Goal: Transaction & Acquisition: Purchase product/service

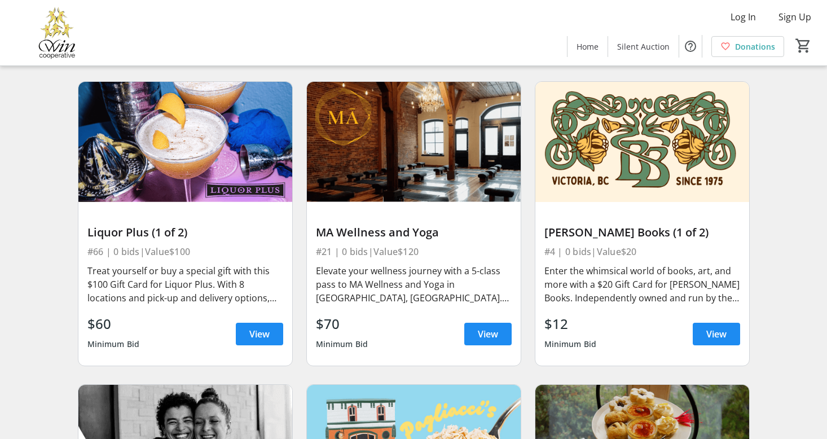
scroll to position [1022, 0]
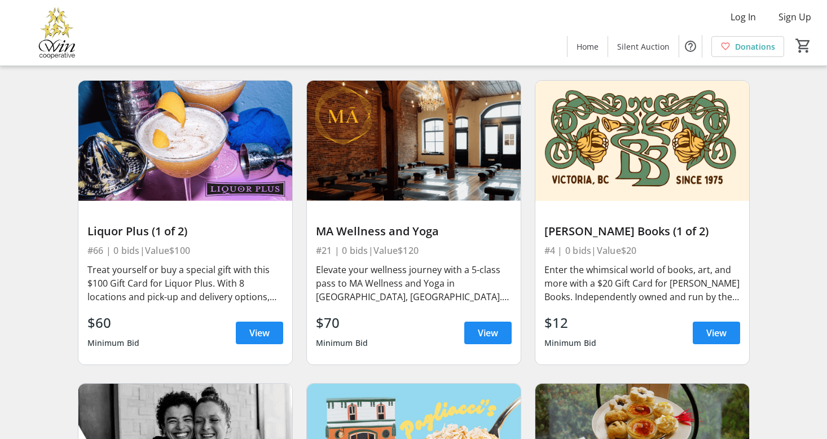
click at [395, 281] on div "Elevate your wellness journey with a 5-class pass to MA Wellness and Yoga in [G…" at bounding box center [414, 283] width 196 height 41
click at [402, 225] on div "MA Wellness and Yoga" at bounding box center [414, 232] width 196 height 14
click at [418, 191] on img at bounding box center [414, 141] width 214 height 120
click at [415, 168] on img at bounding box center [414, 141] width 214 height 120
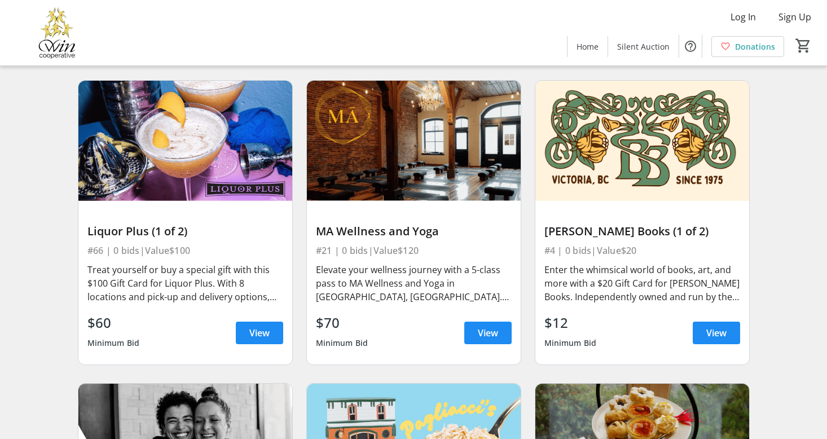
click at [415, 168] on img at bounding box center [414, 141] width 214 height 120
click at [492, 326] on span "View" at bounding box center [488, 333] width 20 height 14
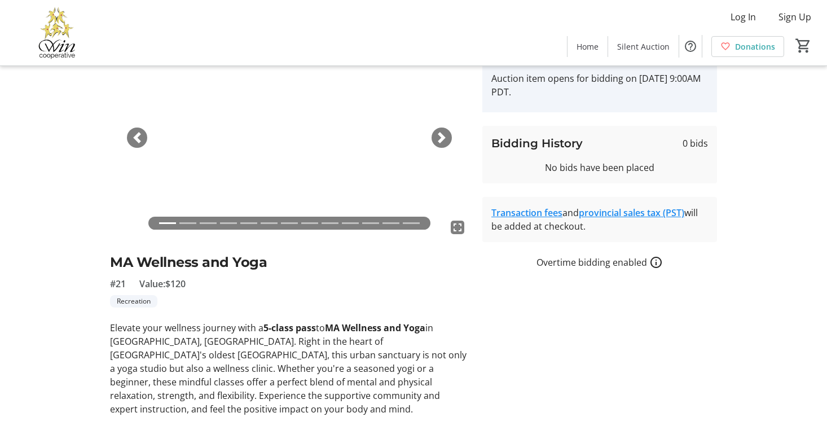
scroll to position [70, 0]
click at [445, 137] on span "button" at bounding box center [441, 137] width 11 height 11
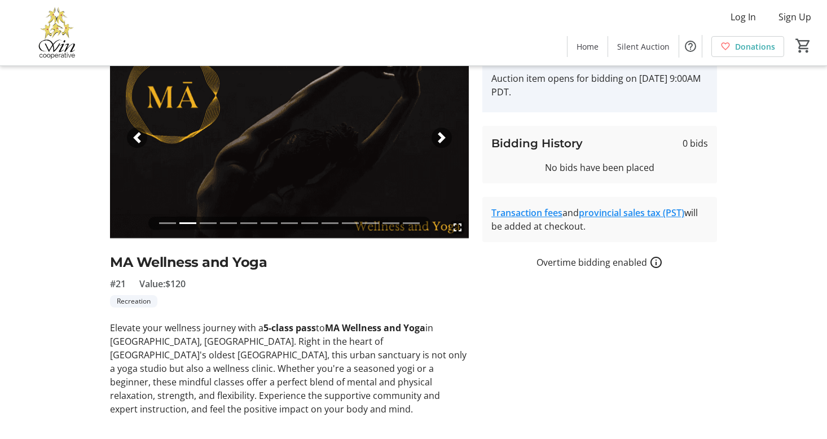
click at [445, 137] on span "button" at bounding box center [441, 137] width 11 height 11
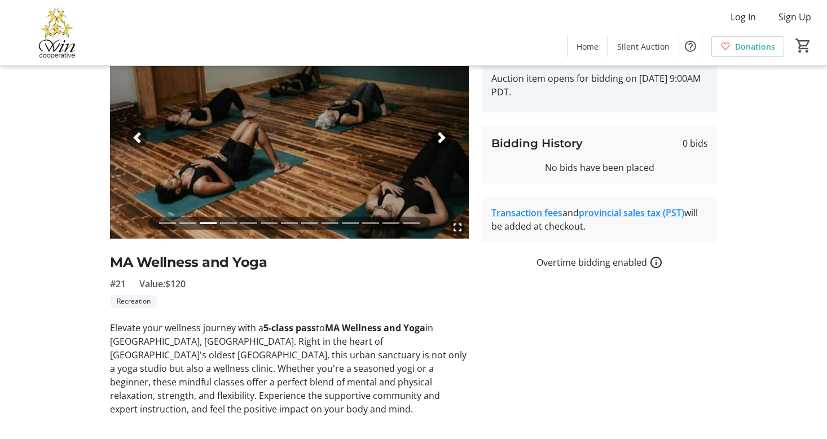
click at [445, 137] on span "button" at bounding box center [441, 137] width 11 height 11
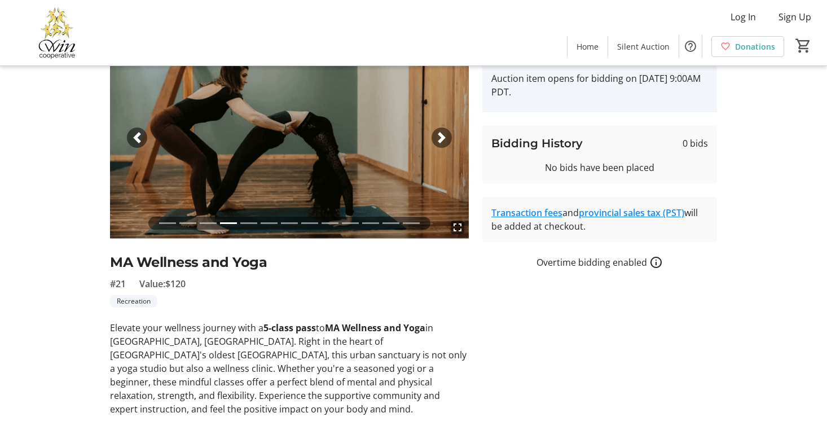
click at [445, 130] on div "Next" at bounding box center [442, 137] width 20 height 20
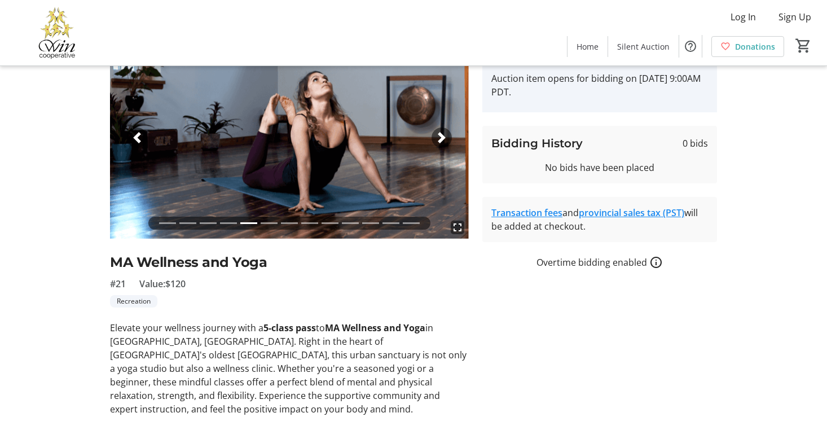
click at [445, 130] on div "Next" at bounding box center [442, 137] width 20 height 20
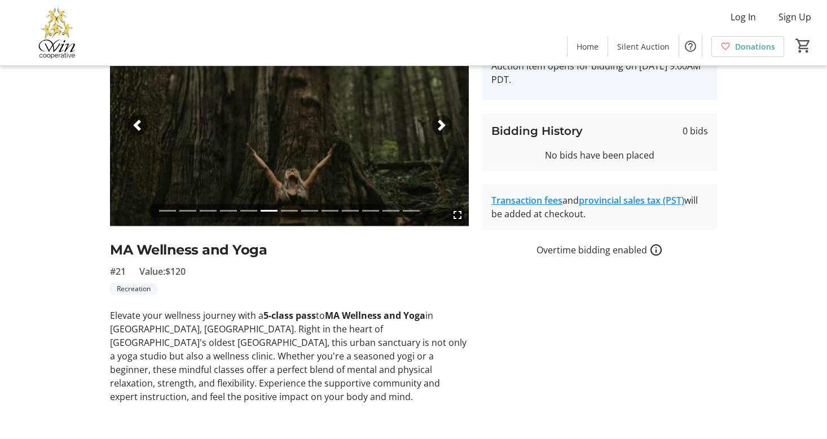
scroll to position [82, 0]
click at [441, 123] on span "button" at bounding box center [441, 125] width 11 height 11
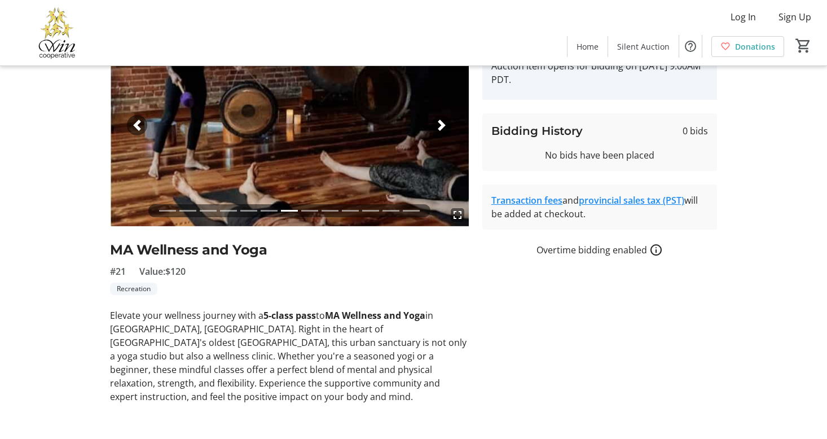
click at [441, 123] on span "button" at bounding box center [441, 125] width 11 height 11
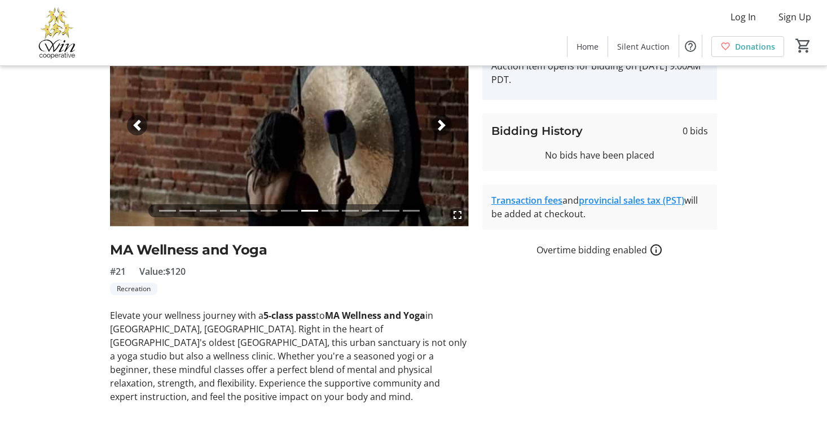
click at [441, 123] on span "button" at bounding box center [441, 125] width 11 height 11
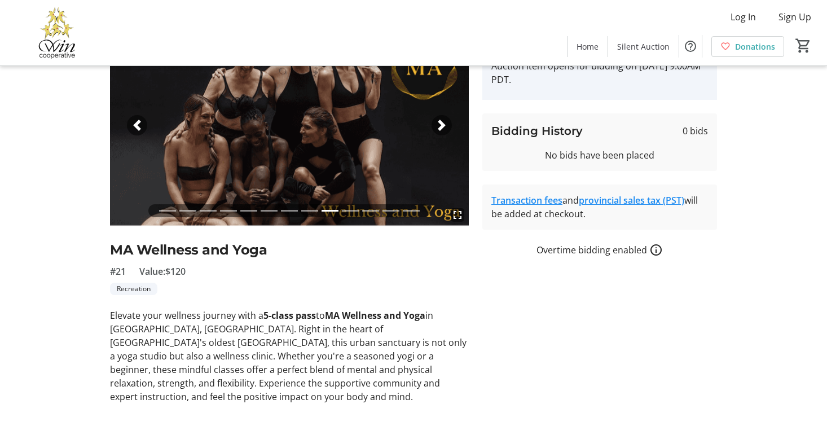
click at [441, 123] on span "button" at bounding box center [441, 125] width 11 height 11
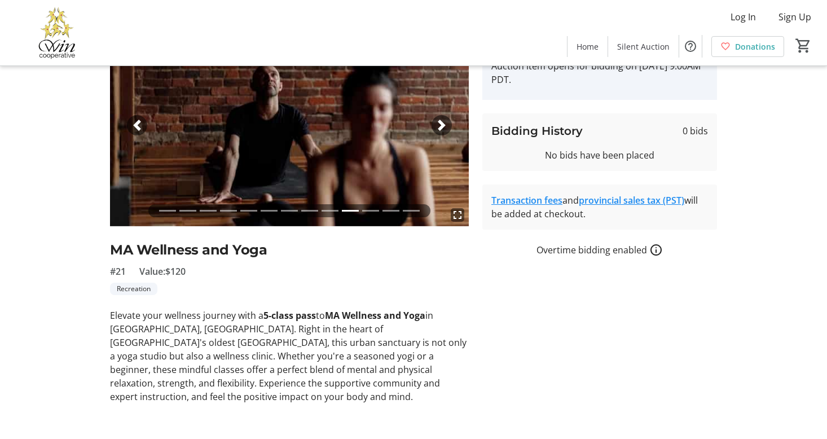
click at [441, 123] on span "button" at bounding box center [441, 125] width 11 height 11
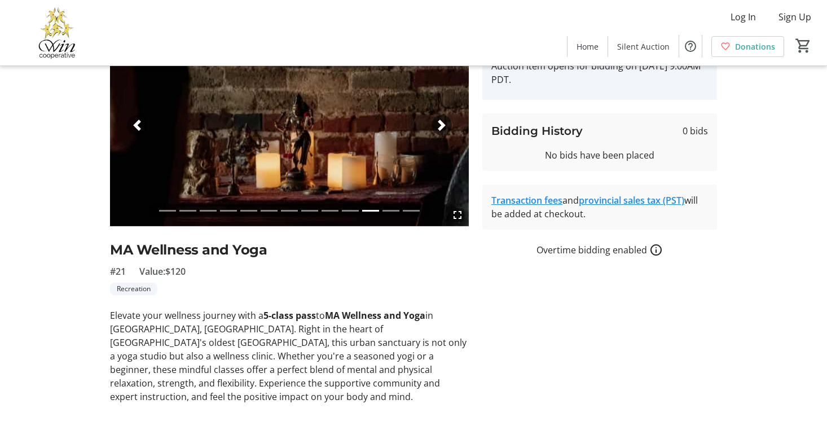
click at [441, 123] on span "button" at bounding box center [441, 125] width 11 height 11
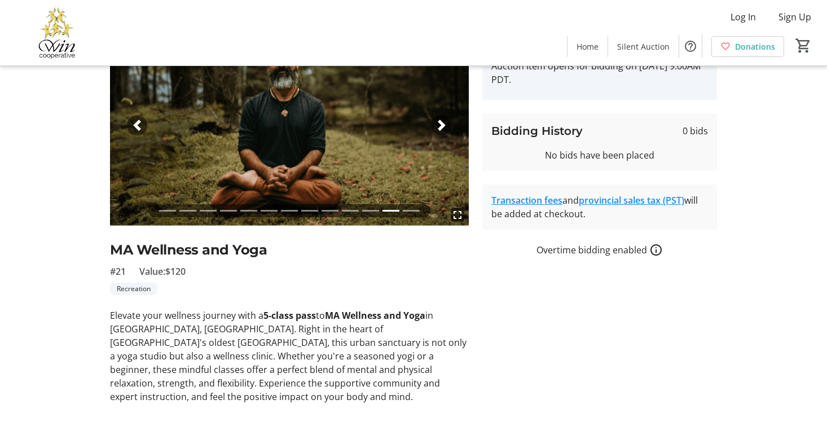
click at [441, 123] on span "button" at bounding box center [441, 125] width 11 height 11
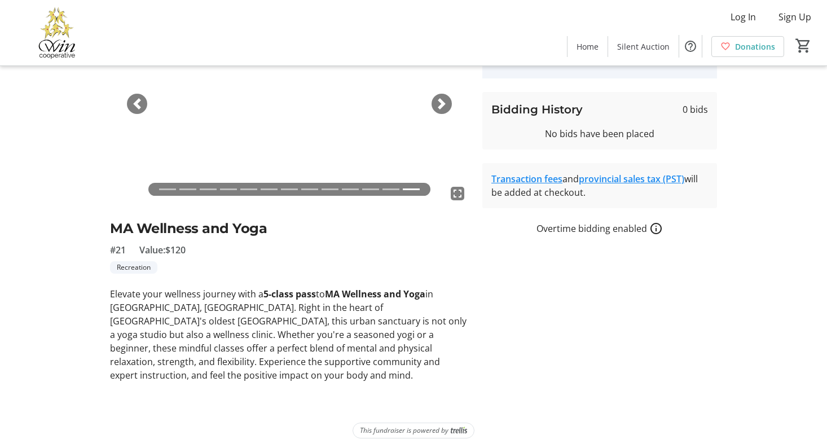
scroll to position [103, 0]
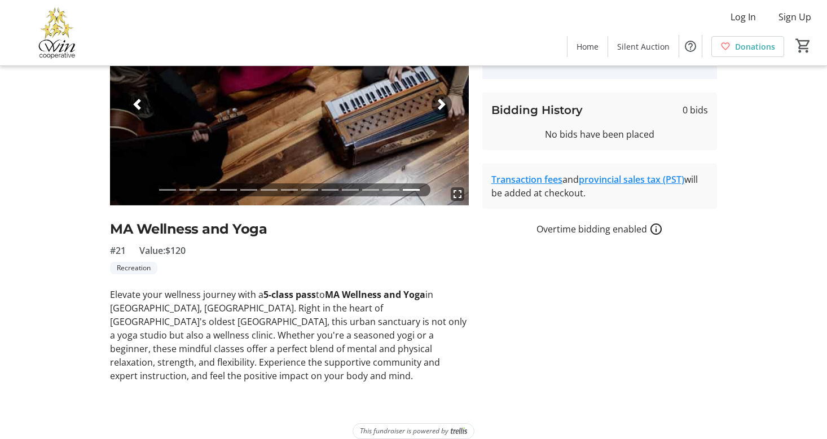
click at [350, 186] on li at bounding box center [350, 189] width 17 height 13
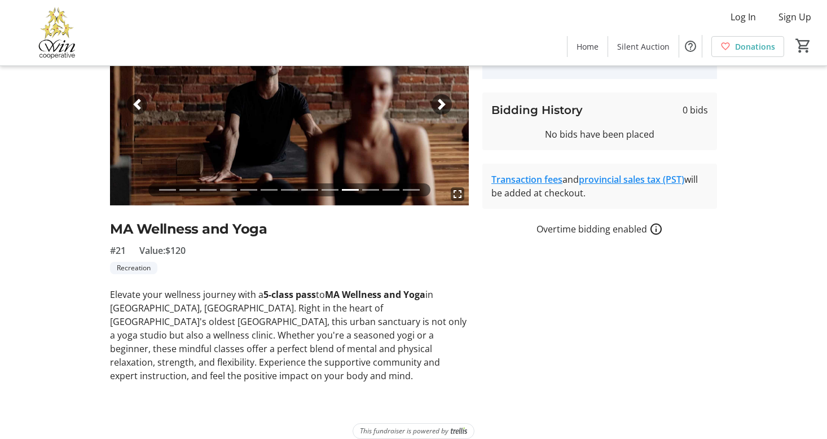
click at [372, 186] on li at bounding box center [370, 189] width 17 height 13
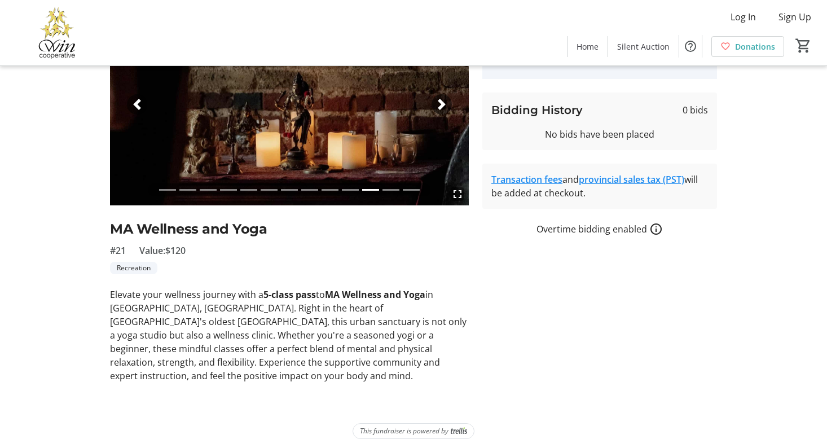
click at [332, 188] on li at bounding box center [330, 189] width 17 height 13
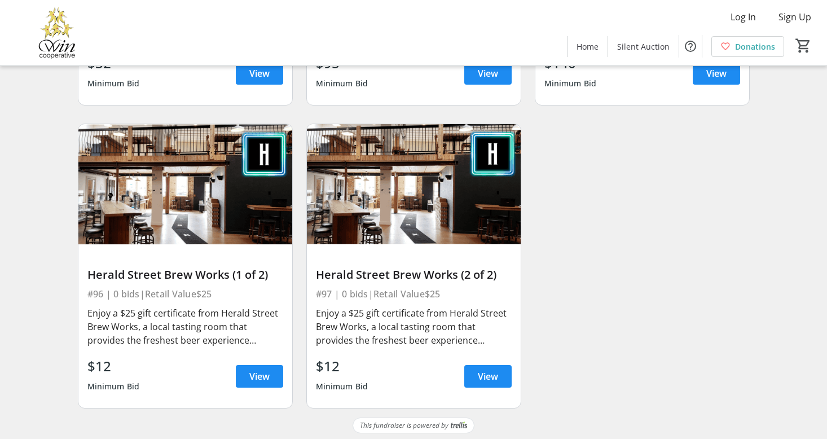
scroll to position [9934, 0]
